Goal: Task Accomplishment & Management: Complete application form

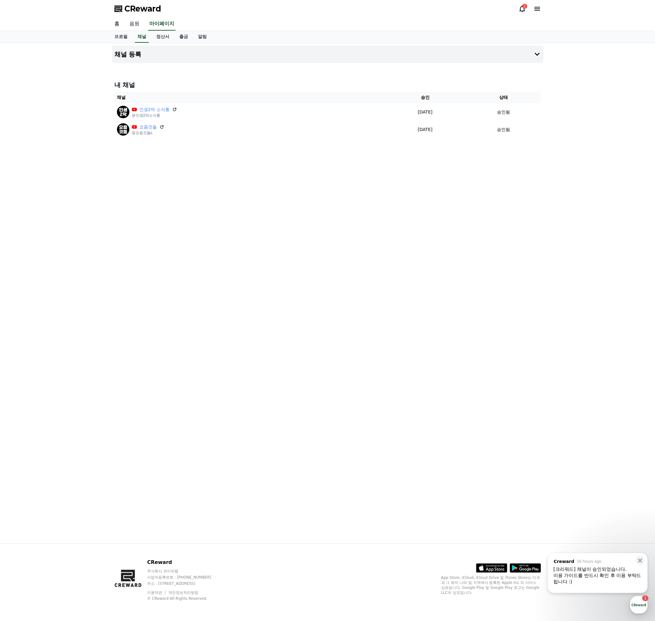
click at [130, 23] on link "음원" at bounding box center [134, 23] width 20 height 13
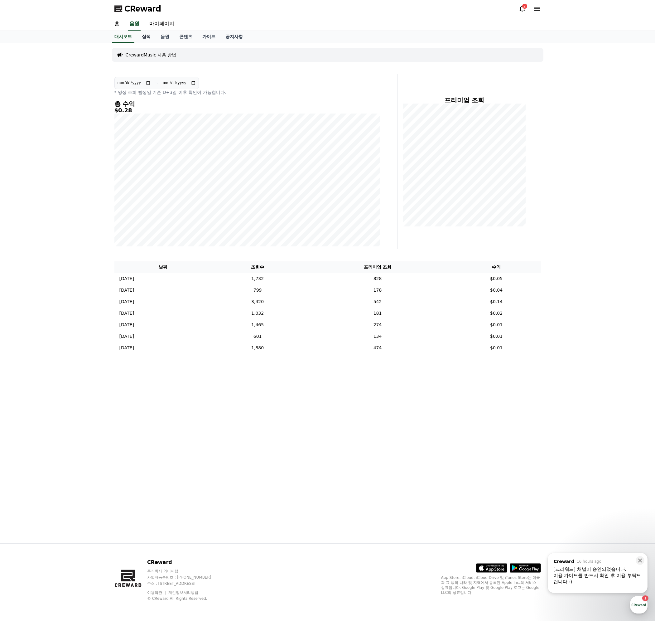
click at [149, 40] on link "실적" at bounding box center [146, 37] width 19 height 12
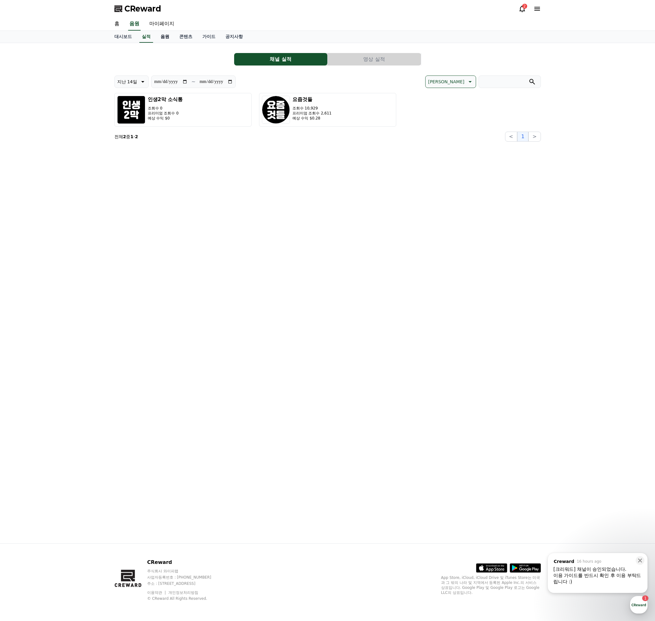
click at [164, 38] on link "음원" at bounding box center [165, 37] width 19 height 12
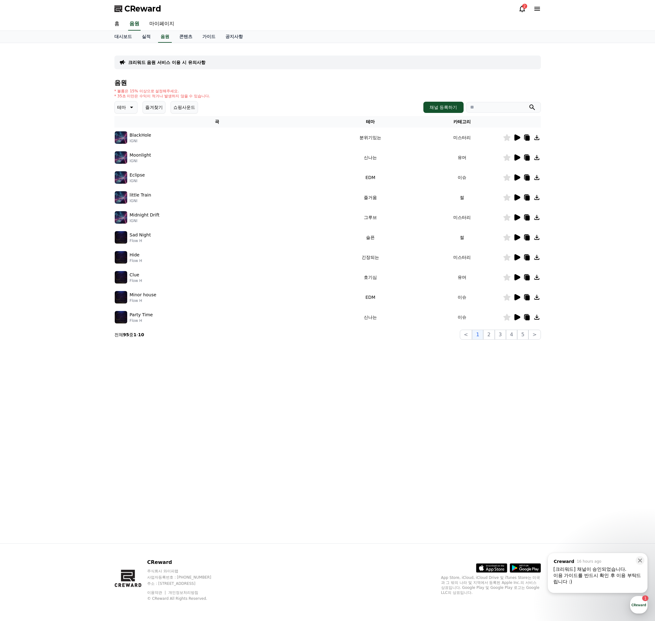
click at [128, 109] on icon at bounding box center [130, 107] width 7 height 7
click at [515, 159] on icon at bounding box center [517, 157] width 6 height 6
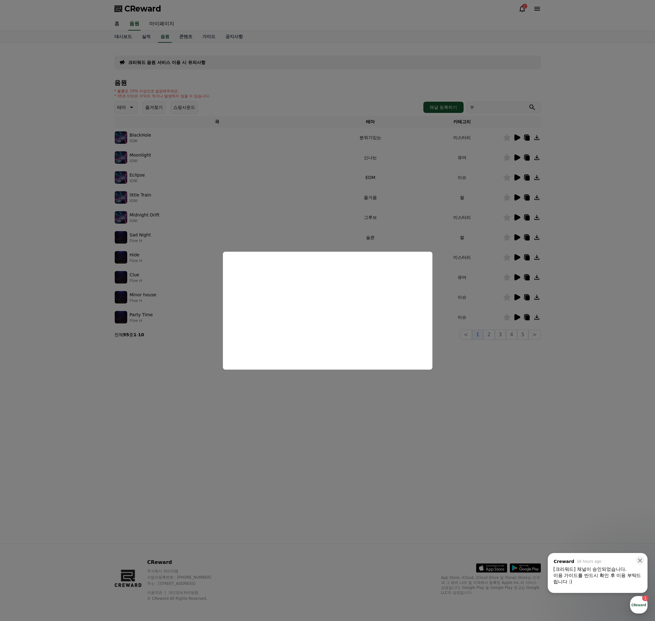
click at [484, 370] on button "close modal" at bounding box center [327, 310] width 655 height 621
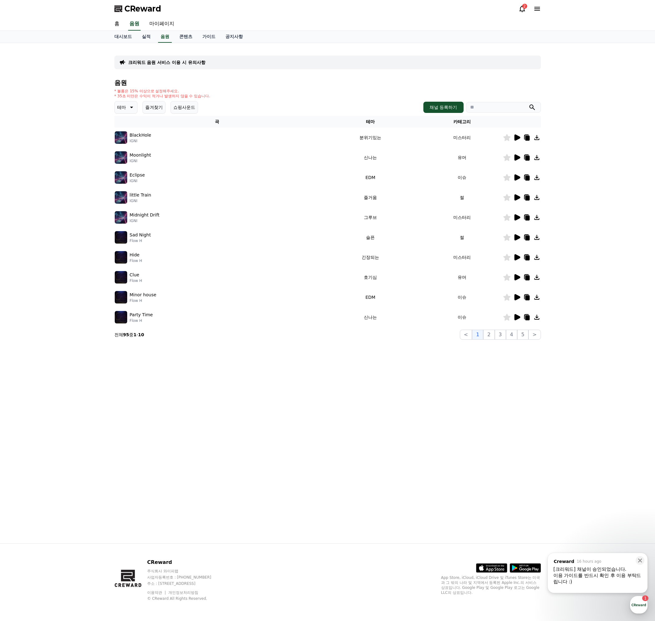
click at [537, 158] on icon at bounding box center [536, 157] width 7 height 7
click at [127, 108] on icon at bounding box center [130, 107] width 7 height 7
click at [127, 160] on button "신나는" at bounding box center [124, 159] width 18 height 14
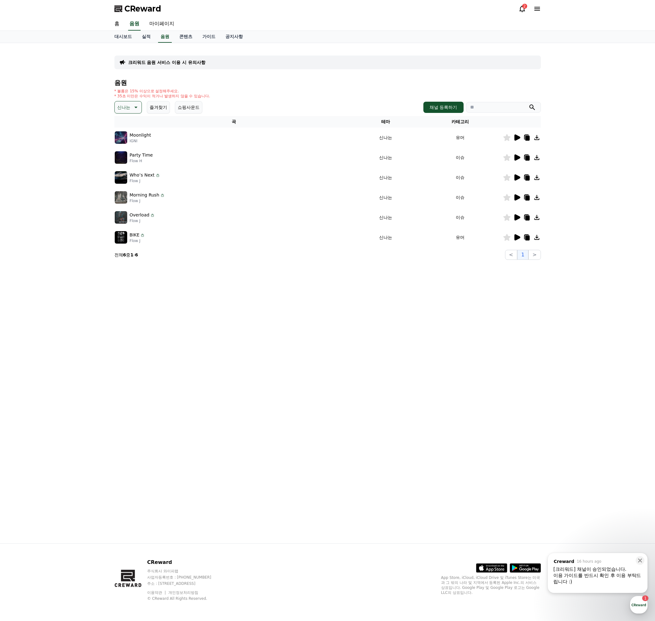
click at [493, 108] on input "search" at bounding box center [503, 107] width 75 height 11
paste input "**********"
type input "**********"
click at [528, 104] on button "submit" at bounding box center [531, 107] width 7 height 7
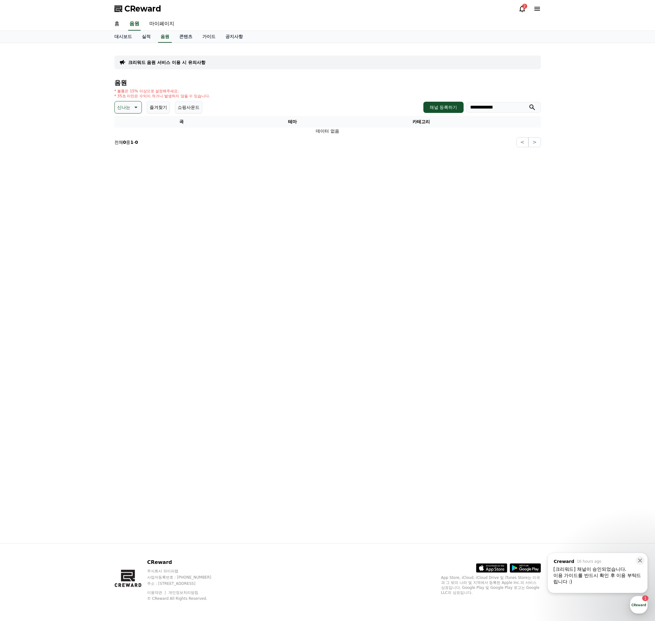
click at [136, 108] on icon at bounding box center [135, 108] width 3 height 2
click at [135, 120] on div "전체 환상적인 호기심 어두운 밝은 통통튀는 신나는 반전 웅장한 드라마틱 즐거움 분위기있는 EDM 그루브 슬픈 잔잔한 귀여운 감동적인 긴장되는 …" at bounding box center [128, 278] width 27 height 322
click at [126, 123] on button "전체" at bounding box center [122, 124] width 14 height 14
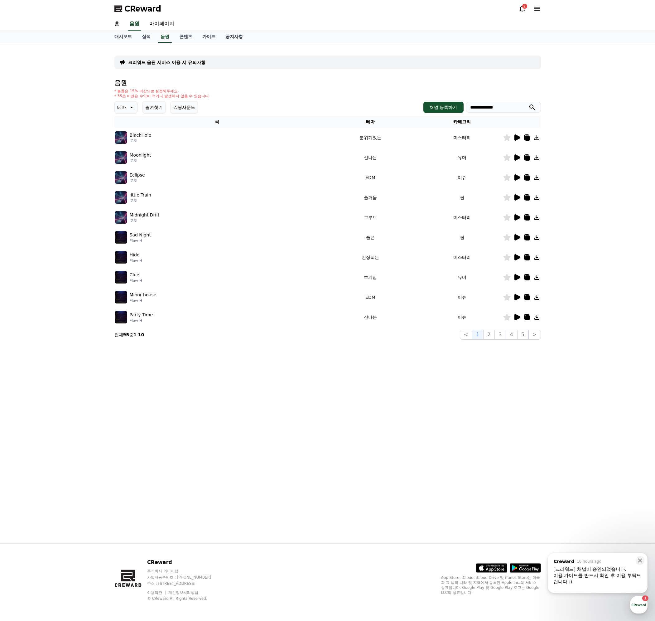
type input "**********"
click at [528, 104] on button "submit" at bounding box center [531, 107] width 7 height 7
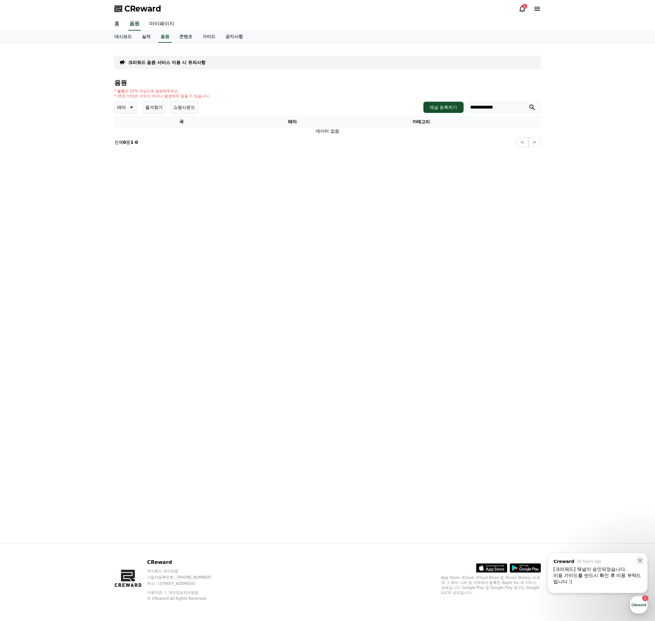
click at [533, 106] on icon "submit" at bounding box center [531, 107] width 7 height 7
click at [534, 106] on icon "submit" at bounding box center [531, 107] width 7 height 7
drag, startPoint x: 303, startPoint y: 236, endPoint x: 307, endPoint y: 241, distance: 6.1
click at [129, 110] on icon at bounding box center [130, 107] width 7 height 7
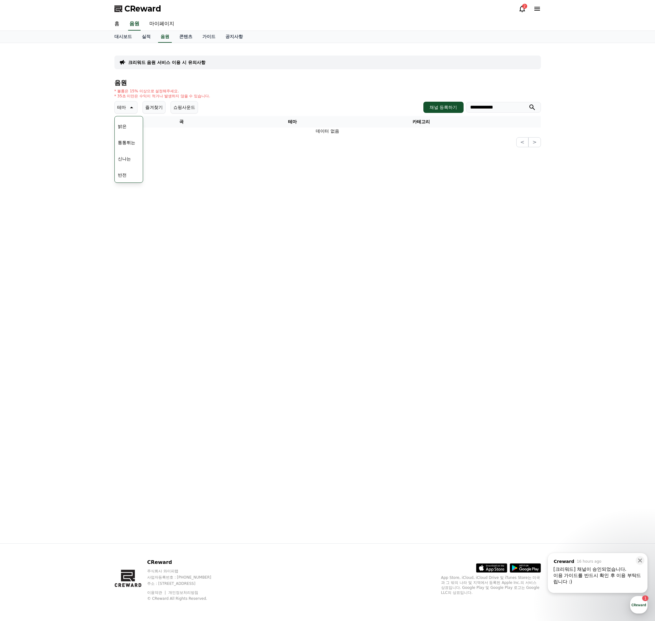
click at [131, 159] on button "신나는" at bounding box center [124, 159] width 18 height 14
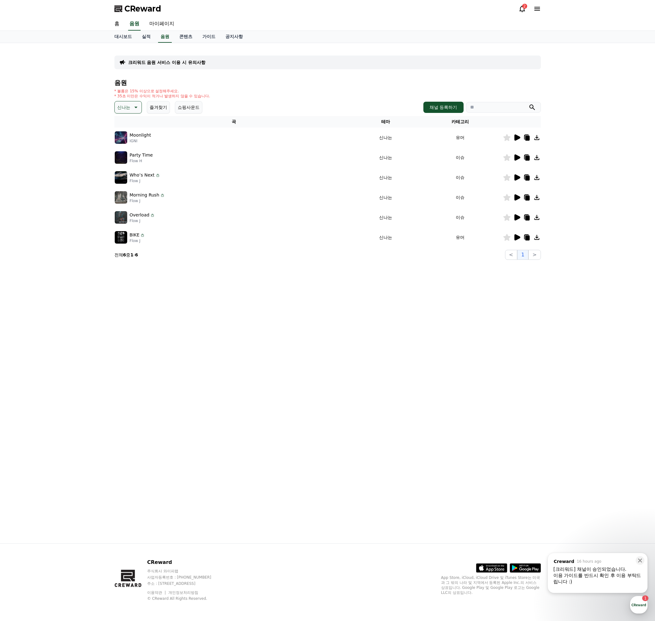
click at [517, 199] on icon at bounding box center [517, 197] width 6 height 6
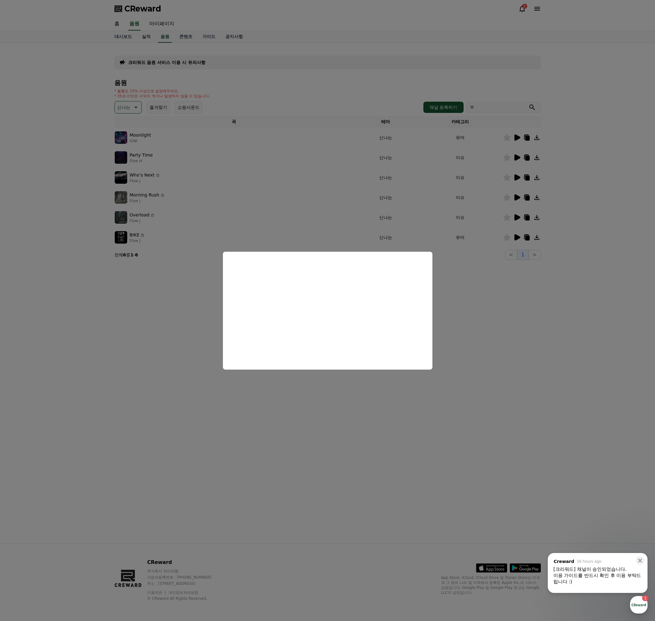
click at [516, 219] on button "close modal" at bounding box center [327, 310] width 655 height 621
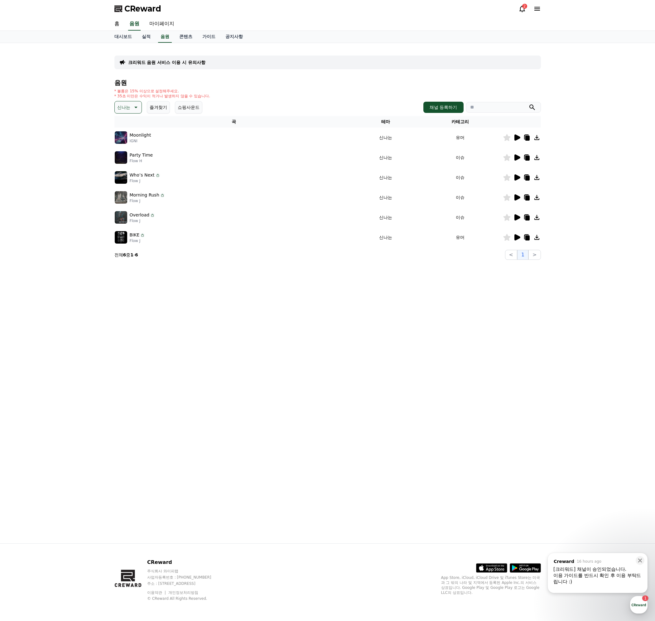
click at [514, 220] on icon at bounding box center [516, 217] width 7 height 7
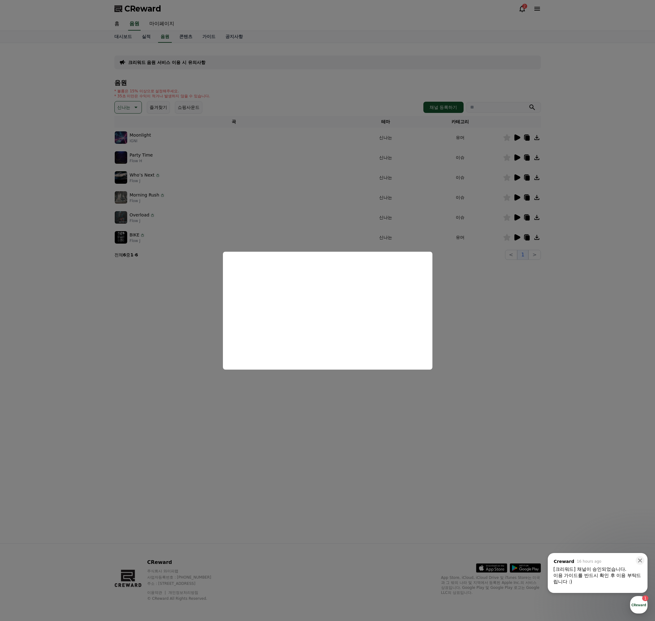
click at [518, 236] on button "close modal" at bounding box center [327, 310] width 655 height 621
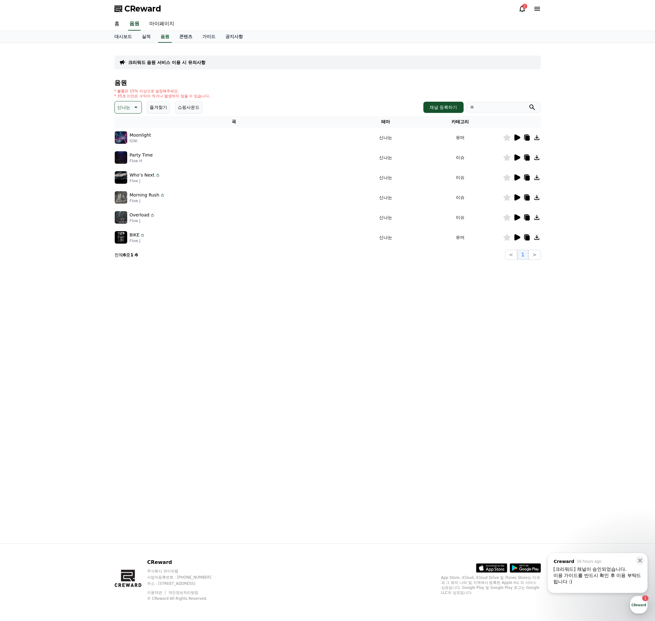
click at [518, 236] on icon at bounding box center [517, 237] width 6 height 6
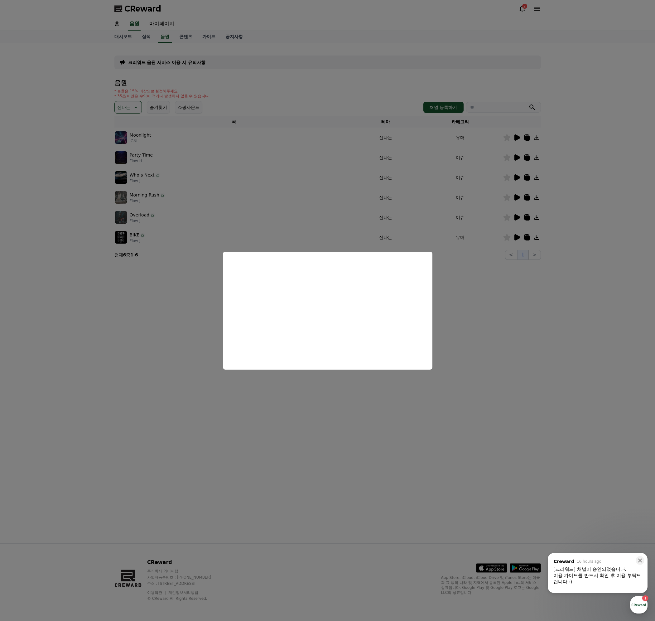
click at [514, 176] on button "close modal" at bounding box center [327, 310] width 655 height 621
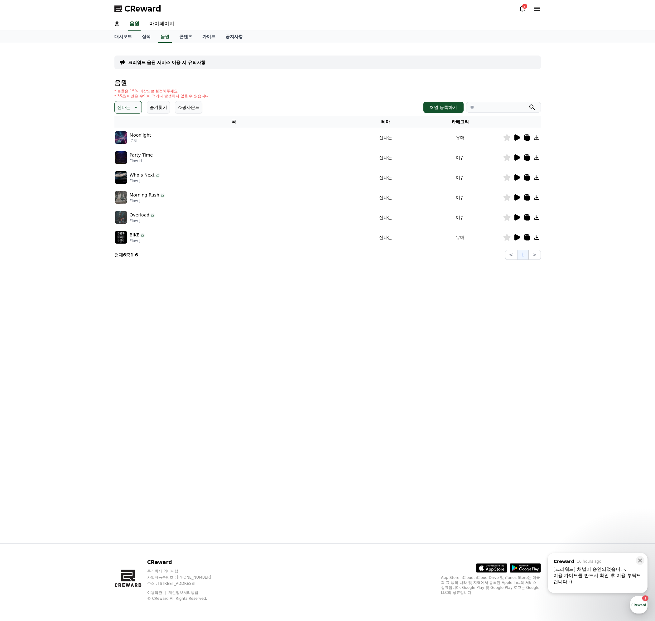
click at [516, 177] on icon at bounding box center [517, 177] width 6 height 6
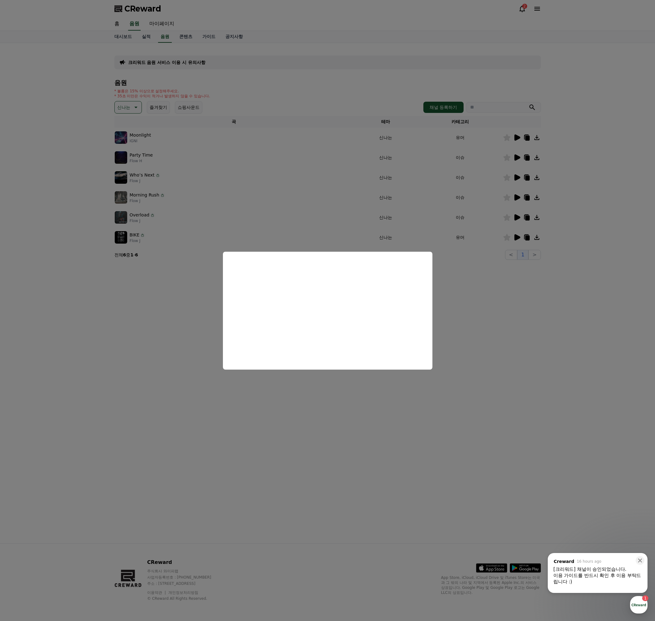
click at [525, 303] on button "close modal" at bounding box center [327, 310] width 655 height 621
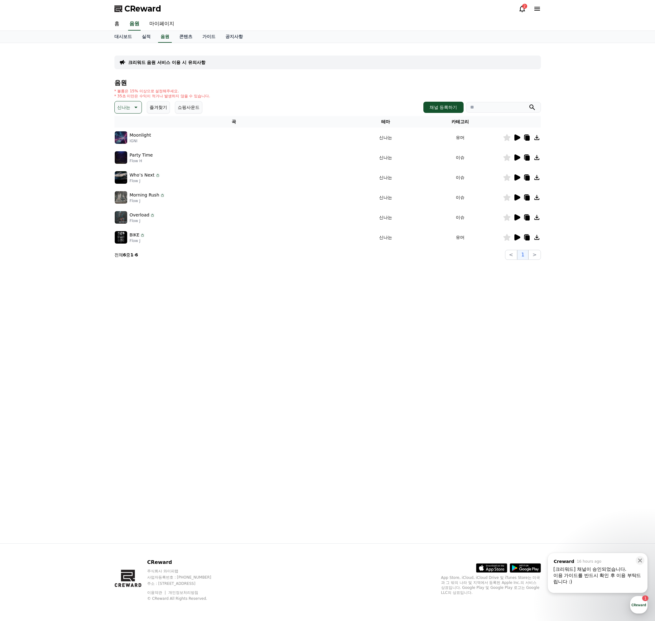
click at [537, 178] on icon at bounding box center [536, 177] width 5 height 5
click at [211, 41] on link "가이드" at bounding box center [208, 37] width 23 height 12
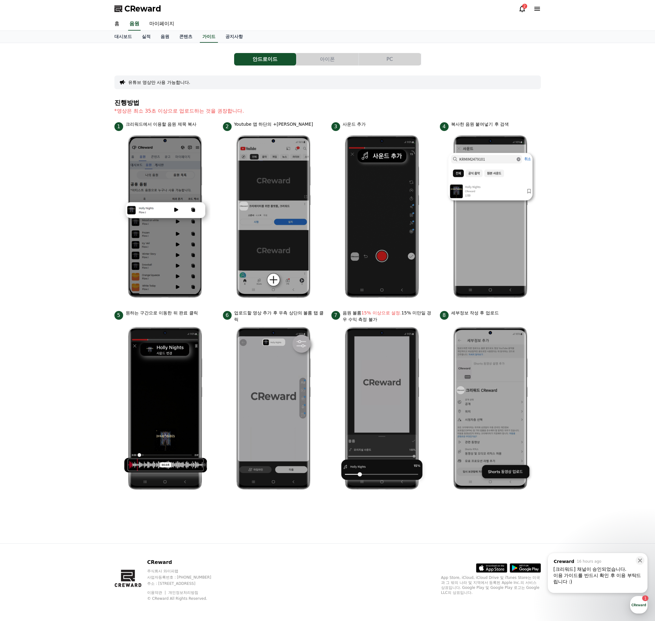
click at [411, 60] on button "PC" at bounding box center [390, 59] width 62 height 12
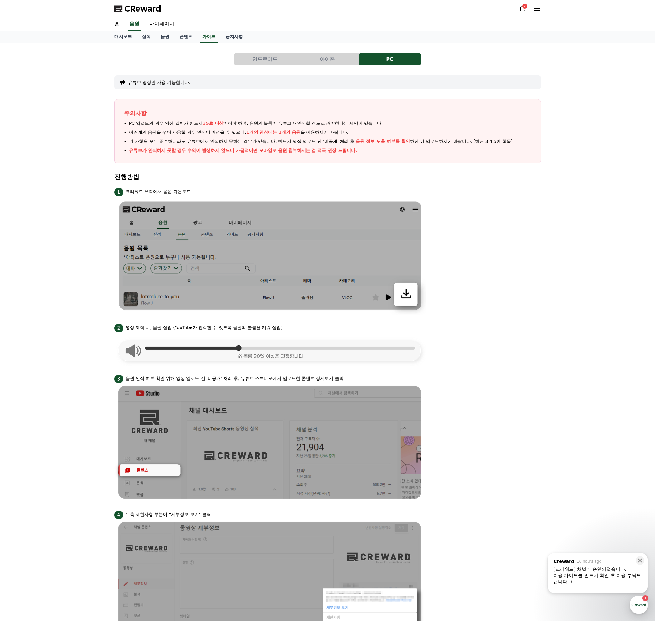
drag, startPoint x: 136, startPoint y: 143, endPoint x: 482, endPoint y: 139, distance: 346.4
click at [476, 139] on span "위 사항을 모두 준수하더라도 유튜브에서 인식하지 못하는 경우가 있습니다. 반드시 영상 업로드 전 '비공개' 처리 후, 음원 정보 노출 여부를 …" at bounding box center [321, 141] width 384 height 7
click at [385, 170] on div "안드로이드 아이폰 PC 유튜브 영상만 사용 가능합니다. 주의사항 PC 업로드의 경우 영상 길이가 반드시 35초 이상 이어야 하며, 음원의 볼륨…" at bounding box center [327, 410] width 426 height 725
drag, startPoint x: 379, startPoint y: 142, endPoint x: 523, endPoint y: 142, distance: 144.0
click at [523, 141] on li "위 사항을 모두 준수하더라도 유튜브에서 인식하지 못하는 경우가 있습니다. 반드시 영상 업로드 전 '비공개' 처리 후, 음원 정보 노출 여부를 …" at bounding box center [327, 141] width 407 height 7
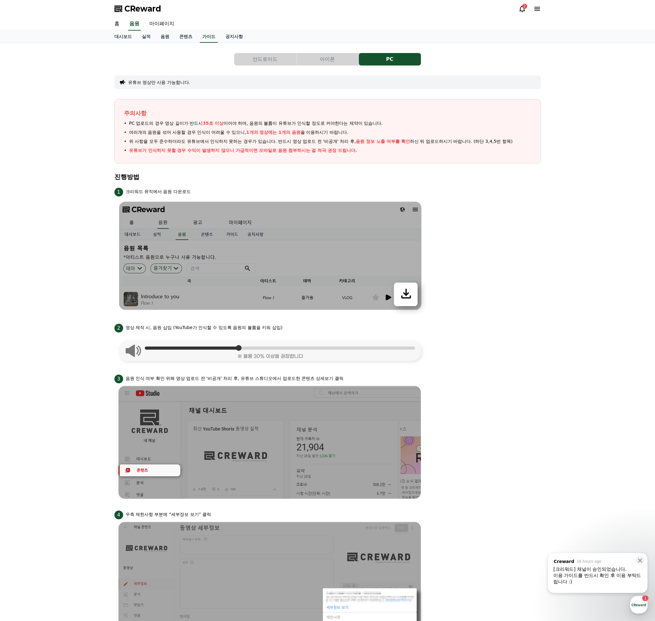
drag, startPoint x: 212, startPoint y: 145, endPoint x: 449, endPoint y: 134, distance: 237.5
click at [387, 137] on ul "PC 업로드의 경우 영상 길이가 반드시 35초 이상 이어야 하며, 음원의 볼륨이 유튜브가 인식할 정도로 커야한다는 제약이 있습니다. 여러개의 …" at bounding box center [327, 137] width 407 height 34
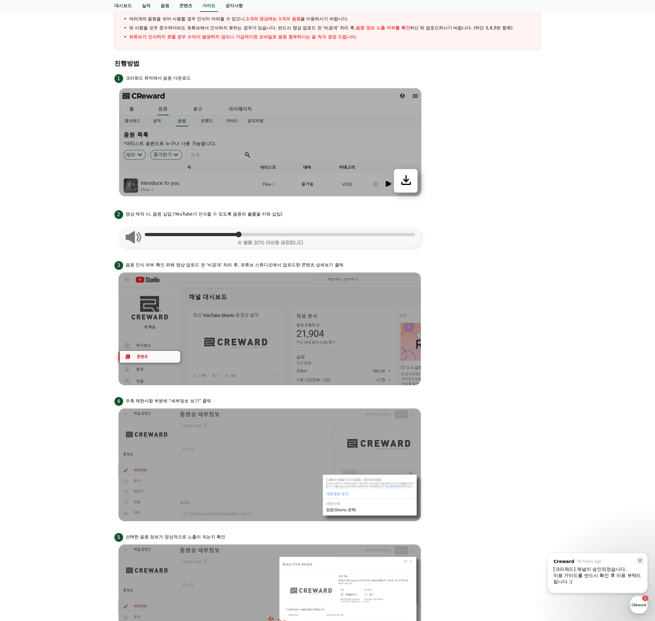
scroll to position [125, 0]
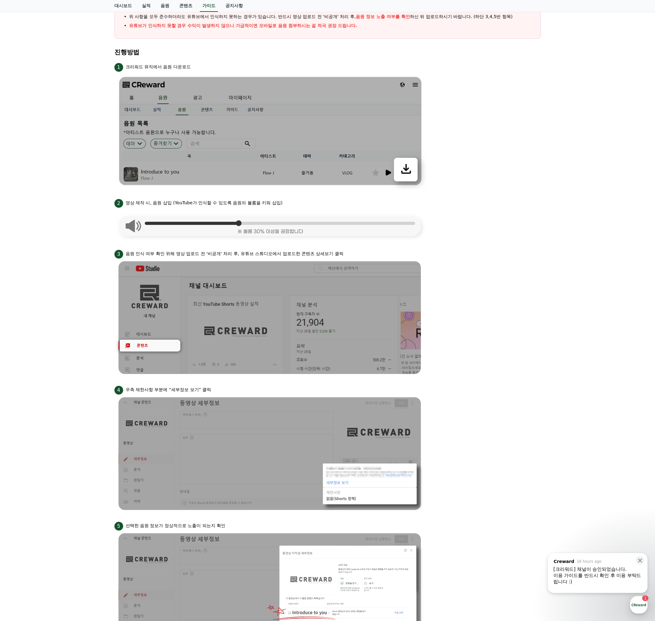
drag, startPoint x: 214, startPoint y: 250, endPoint x: 391, endPoint y: 250, distance: 177.7
click at [359, 250] on div "3 음원 인식 여부 확인 위해 영상 업로드 전 '비공개' 처리 후, 유튜브 스튜디오에서 업로드한 콘텐츠 상세보기 클릭" at bounding box center [327, 253] width 426 height 10
click at [454, 502] on li "4 우측 제한사항 부분에 “세부정보 보기” 클릭" at bounding box center [327, 448] width 426 height 128
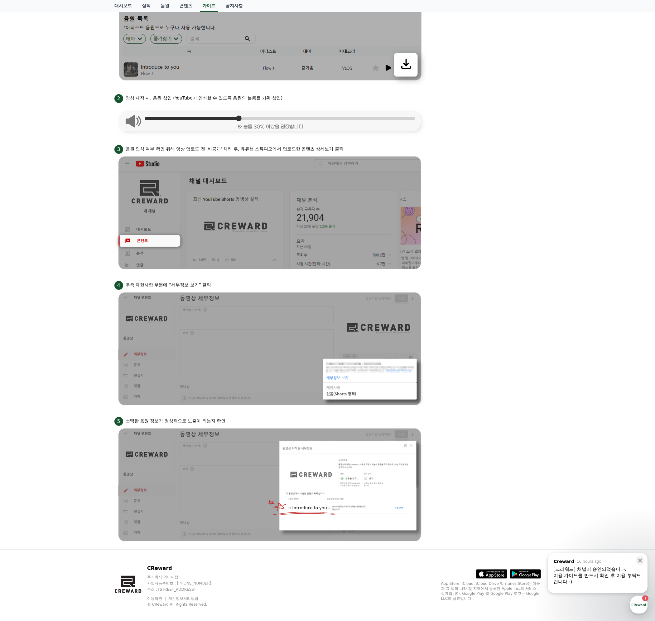
scroll to position [235, 0]
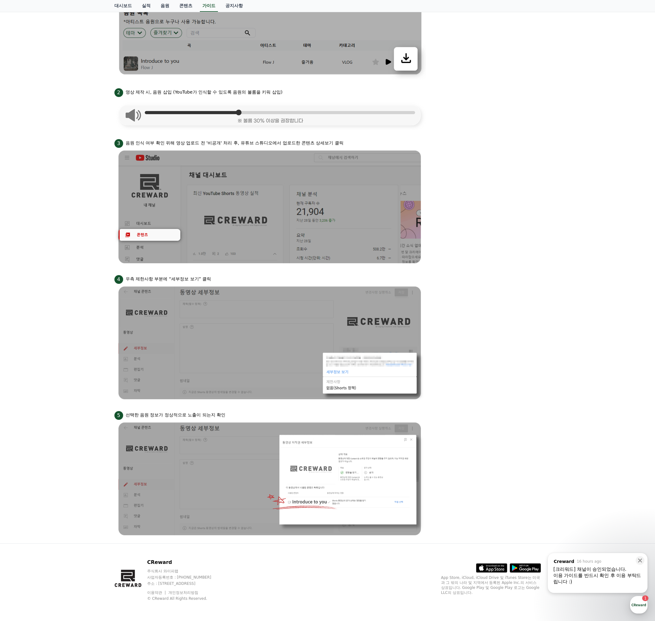
drag, startPoint x: 475, startPoint y: 144, endPoint x: 466, endPoint y: 146, distance: 8.7
click at [472, 144] on div "3 음원 인식 여부 확인 위해 영상 업로드 전 '비공개' 처리 후, 유튜브 스튜디오에서 업로드한 콘텐츠 상세보기 클릭" at bounding box center [327, 143] width 426 height 10
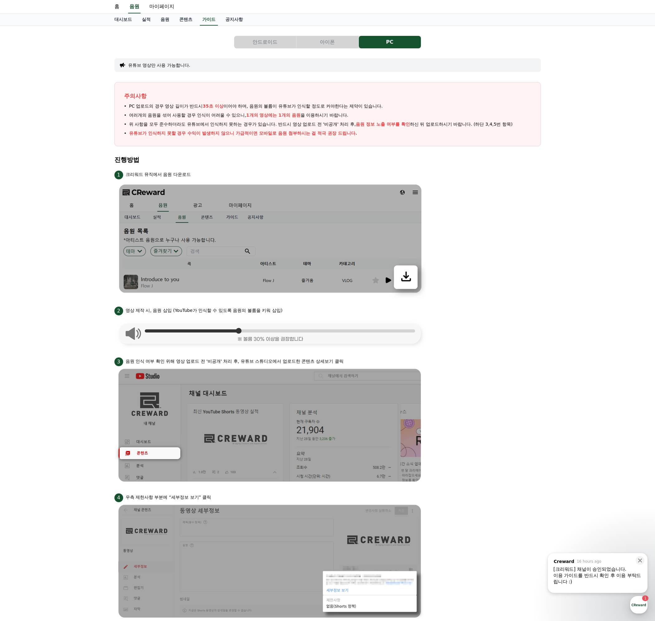
scroll to position [0, 0]
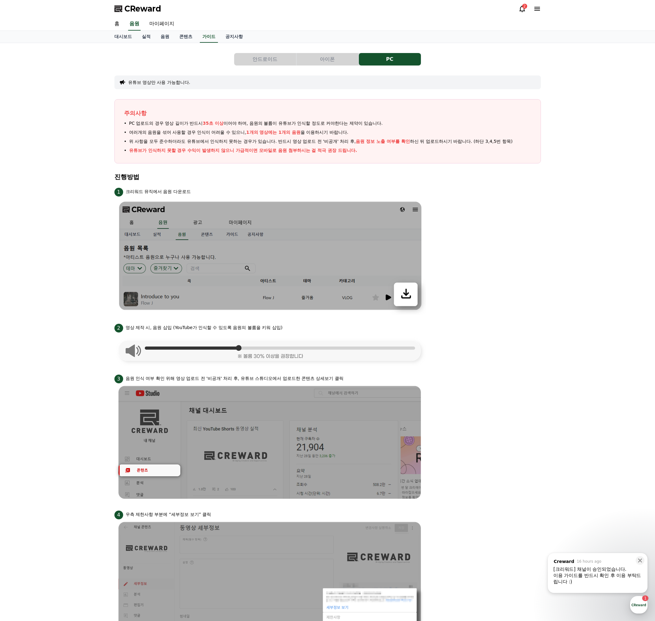
drag, startPoint x: 218, startPoint y: 129, endPoint x: 176, endPoint y: 121, distance: 43.1
click at [176, 121] on ul "PC 업로드의 경우 영상 길이가 반드시 35초 이상 이어야 하며, 음원의 볼륨이 유튜브가 인식할 정도로 커야한다는 제약이 있습니다. 여러개의 …" at bounding box center [327, 137] width 407 height 34
drag, startPoint x: 565, startPoint y: 172, endPoint x: 659, endPoint y: 188, distance: 94.9
click at [566, 172] on div "안드로이드 아이폰 PC 유튜브 영상만 사용 가능합니다. 주의사항 PC 업로드의 경우 영상 길이가 반드시 35초 이상 이어야 하며, 음원의 볼륨…" at bounding box center [327, 410] width 655 height 735
click at [166, 36] on link "음원" at bounding box center [165, 37] width 19 height 12
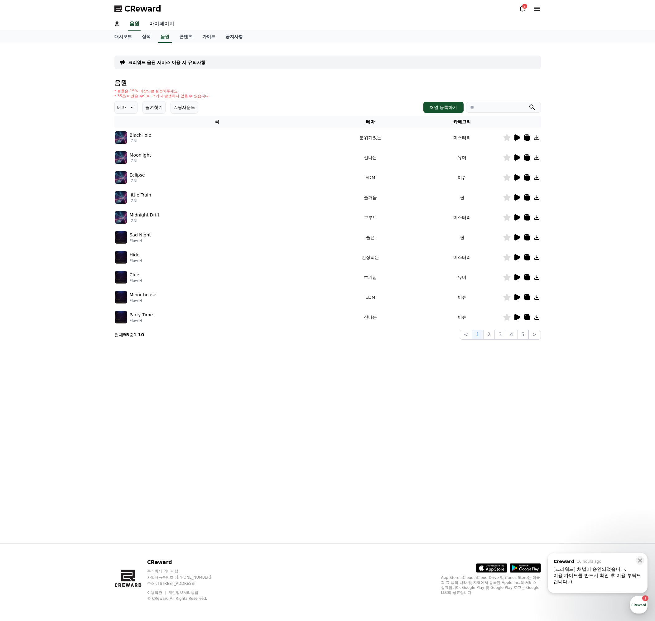
click at [167, 25] on link "마이페이지" at bounding box center [161, 23] width 35 height 13
select select "**********"
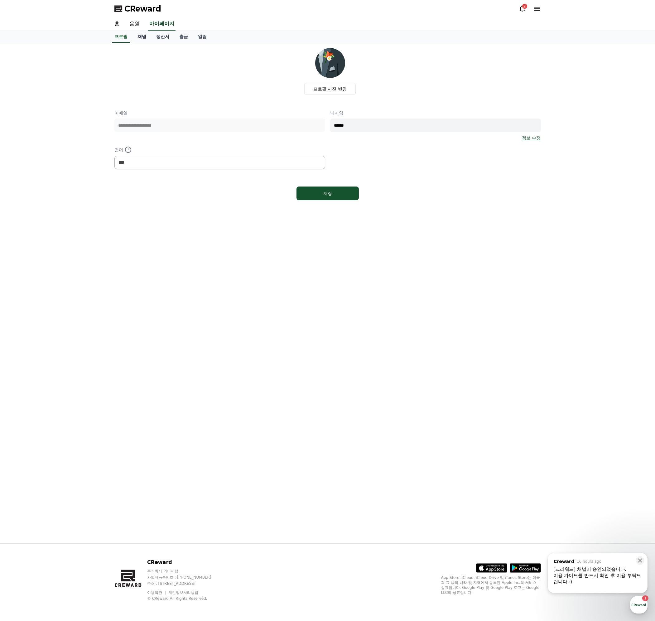
click at [141, 39] on link "채널" at bounding box center [141, 37] width 19 height 12
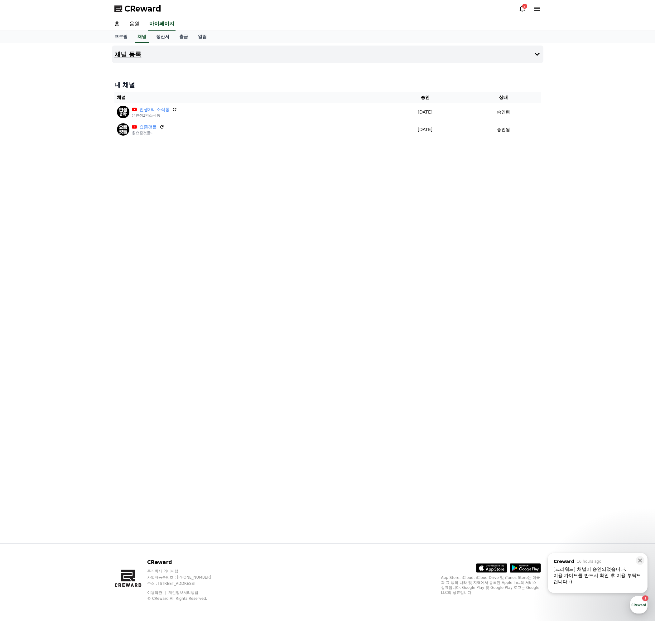
click at [166, 57] on button "채널 등록" at bounding box center [327, 54] width 431 height 17
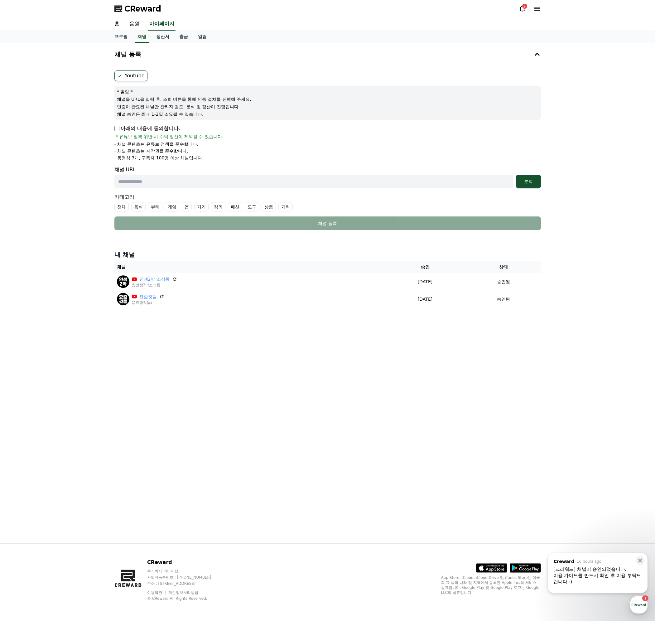
click at [129, 126] on p "아래의 내용에 동의합니다." at bounding box center [147, 128] width 66 height 7
drag, startPoint x: 176, startPoint y: 185, endPoint x: 179, endPoint y: 185, distance: 3.1
click at [176, 185] on input "text" at bounding box center [313, 182] width 399 height 14
paste input "**********"
type input "**********"
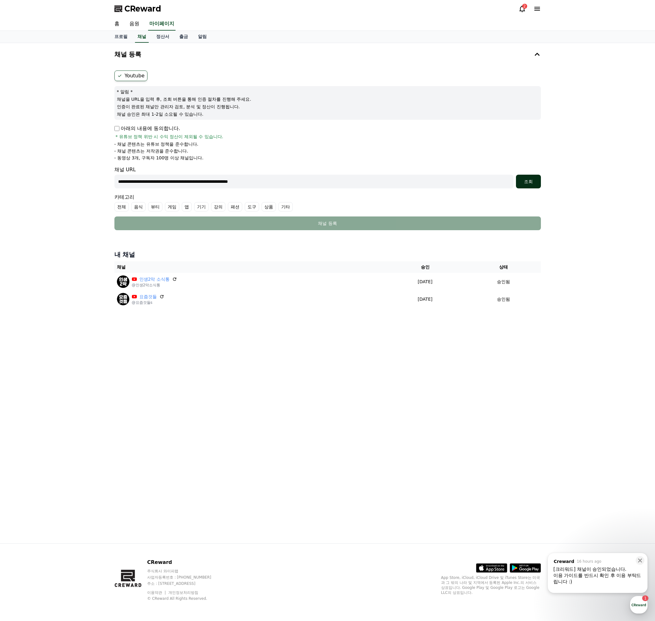
click at [531, 182] on div "조회" at bounding box center [528, 181] width 20 height 6
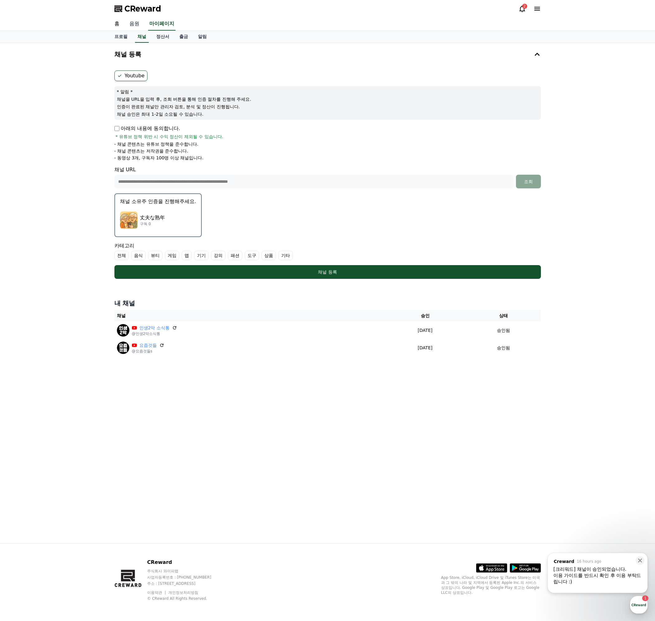
click at [137, 24] on link "음원" at bounding box center [134, 23] width 20 height 13
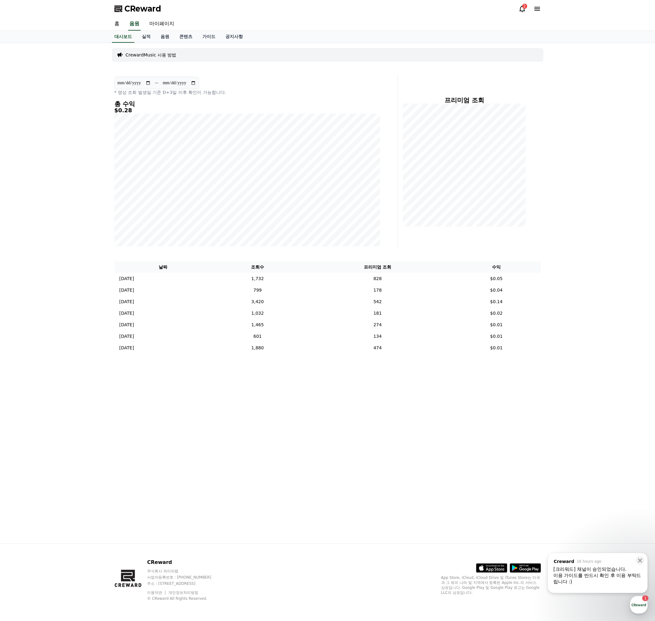
drag, startPoint x: 412, startPoint y: 29, endPoint x: 436, endPoint y: 10, distance: 30.9
click at [412, 29] on div "홈 음원 마이페이지" at bounding box center [327, 23] width 436 height 13
